Goal: Task Accomplishment & Management: Manage account settings

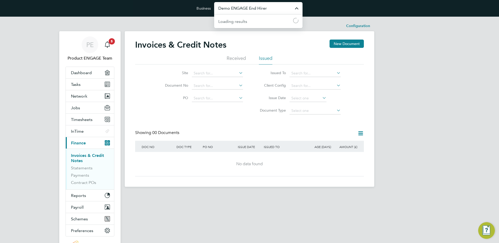
click at [238, 12] on input "Demo ENGAGE End Hirer" at bounding box center [258, 8] width 88 height 12
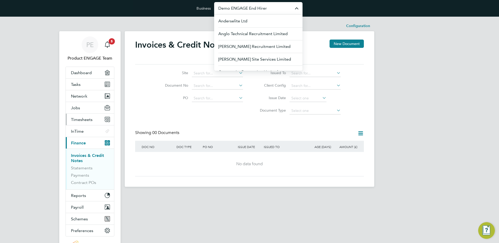
click at [82, 115] on button "Timesheets" at bounding box center [90, 119] width 48 height 11
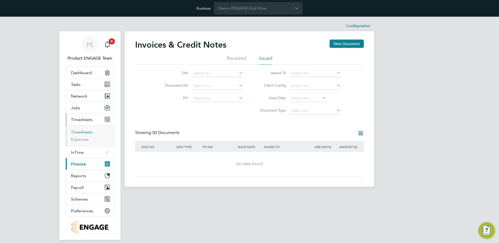
click at [82, 132] on link "Timesheets" at bounding box center [82, 131] width 22 height 5
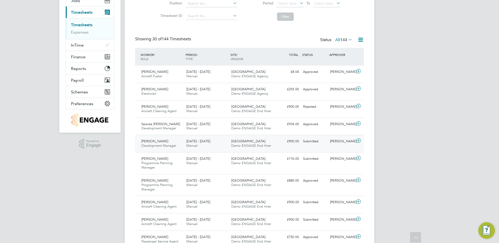
click at [285, 145] on div "£900.00 Submitted" at bounding box center [287, 141] width 27 height 9
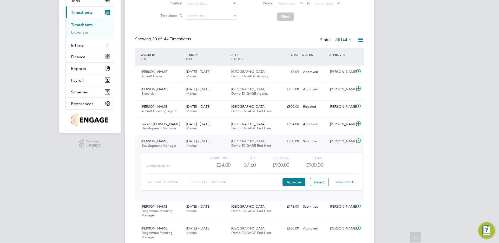
click at [348, 182] on link "View Details" at bounding box center [345, 182] width 19 height 4
click at [347, 179] on div "View Details" at bounding box center [344, 182] width 25 height 8
click at [347, 180] on link "View Details" at bounding box center [345, 182] width 19 height 4
click at [346, 90] on div "Sophia Goodwin" at bounding box center [341, 89] width 27 height 9
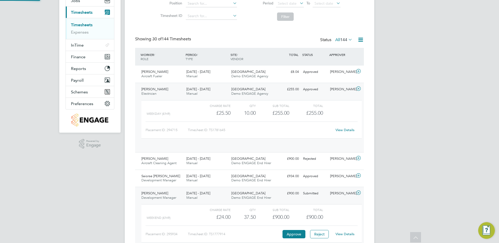
scroll to position [9, 51]
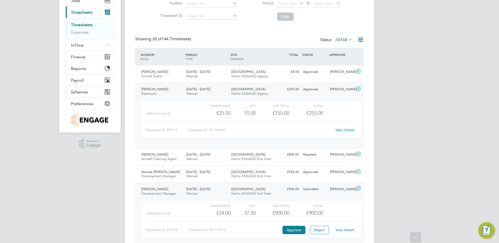
click at [348, 131] on link "View Details" at bounding box center [345, 130] width 19 height 4
click at [325, 230] on button "Reject" at bounding box center [319, 230] width 19 height 8
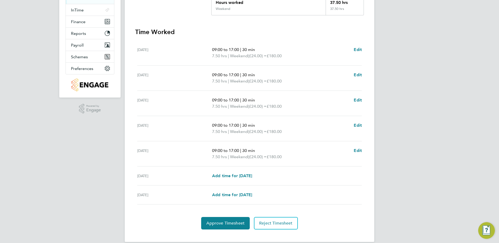
scroll to position [149, 0]
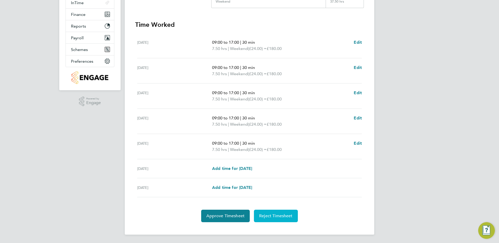
click at [269, 217] on span "Reject Timesheet" at bounding box center [276, 215] width 34 height 5
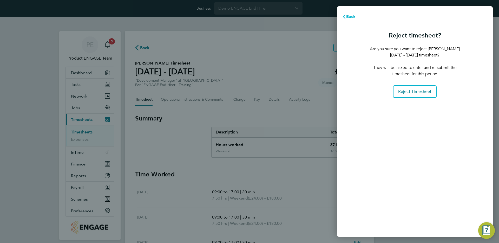
click at [346, 19] on button "Back" at bounding box center [349, 16] width 24 height 10
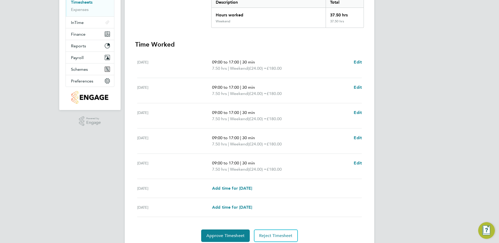
scroll to position [149, 0]
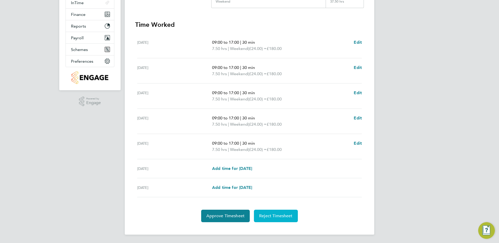
click at [275, 217] on span "Reject Timesheet" at bounding box center [276, 215] width 34 height 5
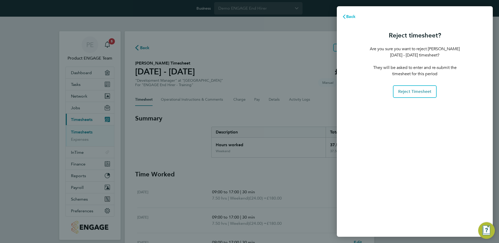
click at [353, 20] on button "Back" at bounding box center [349, 16] width 24 height 10
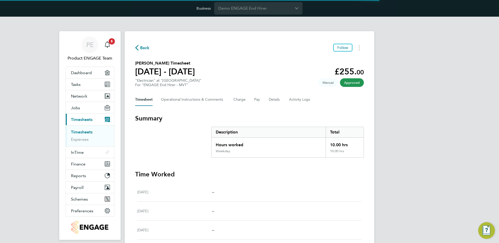
scroll to position [131, 0]
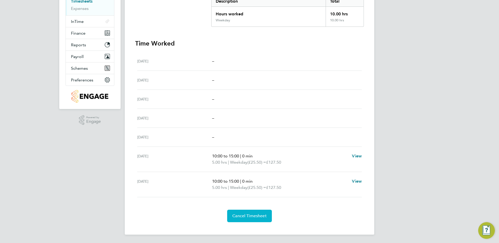
click at [256, 217] on span "Cancel Timesheet" at bounding box center [249, 215] width 34 height 5
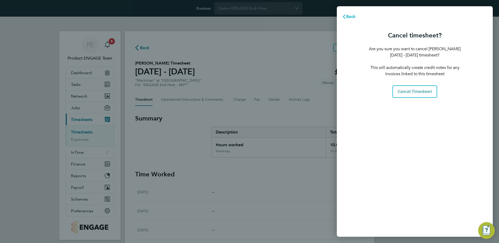
click at [353, 19] on button "Back" at bounding box center [349, 16] width 24 height 10
click at [352, 18] on span "Back" at bounding box center [351, 16] width 10 height 5
